Goal: Navigation & Orientation: Understand site structure

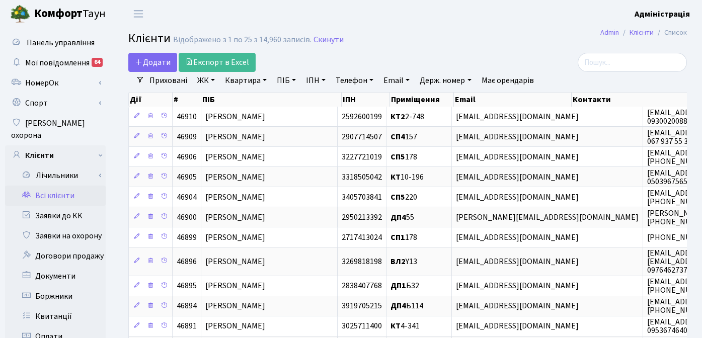
select select "25"
click at [451, 25] on header "[PERSON_NAME] Адміністрація Мій обліковий запис Вийти" at bounding box center [351, 14] width 702 height 28
click at [399, 19] on header "[PERSON_NAME] Адміністрація Мій обліковий запис Вийти" at bounding box center [351, 14] width 702 height 28
click at [473, 32] on h2 "Клієнти Відображено з 1 по 25 з 14,960 записів. Скинути" at bounding box center [407, 40] width 558 height 17
click at [486, 46] on h2 "Клієнти Відображено з 1 по 25 з 14,960 записів. Скинути" at bounding box center [407, 40] width 558 height 17
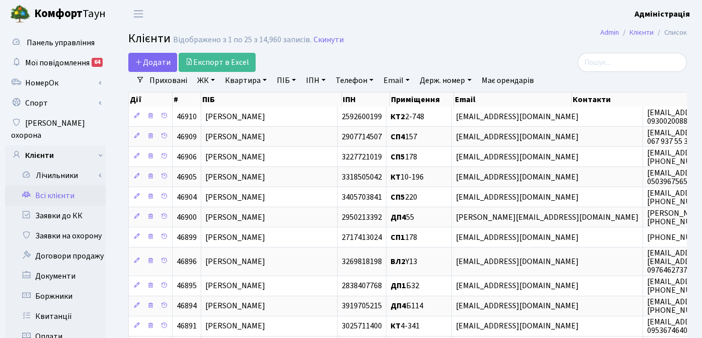
click at [491, 32] on h2 "Клієнти Відображено з 1 по 25 з 14,960 записів. Скинути" at bounding box center [407, 40] width 558 height 17
click at [433, 58] on div "Додати Експорт в Excel" at bounding box center [311, 62] width 367 height 19
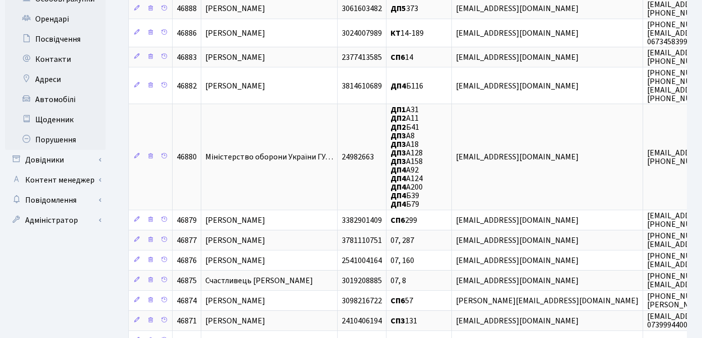
scroll to position [323, 0]
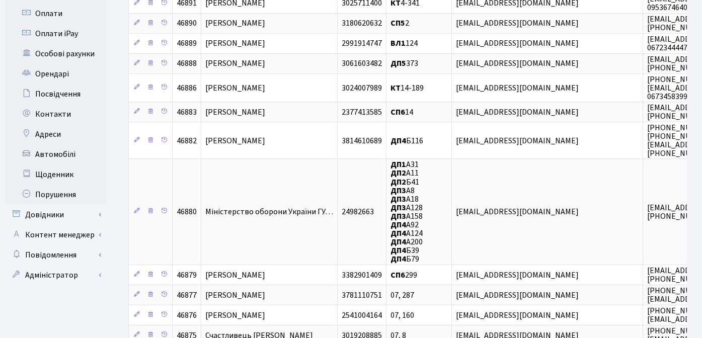
click at [58, 293] on ul "Панель управління Мої повідомлення 64 [GEOGRAPHIC_DATA]" at bounding box center [55, 77] width 101 height 734
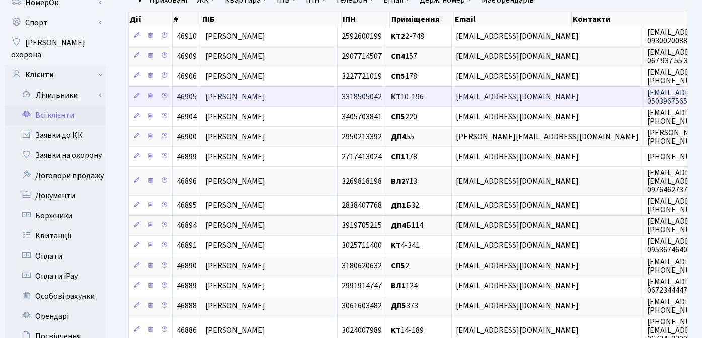
scroll to position [0, 0]
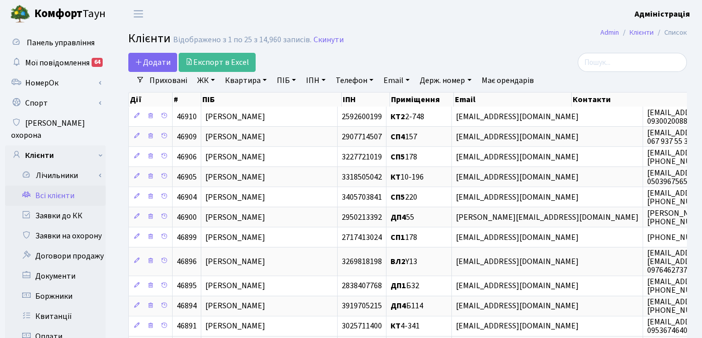
click at [488, 13] on header "[PERSON_NAME] Адміністрація Мій обліковий запис Вийти" at bounding box center [351, 14] width 702 height 28
click at [492, 32] on h2 "Клієнти Відображено з 1 по 25 з 14,960 записів. Скинути" at bounding box center [407, 40] width 558 height 17
